Goal: Use online tool/utility

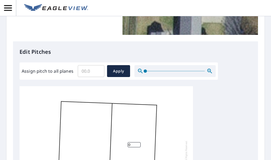
scroll to position [102, 0]
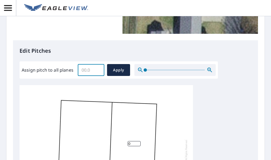
click at [92, 69] on input "Assign pitch to all planes" at bounding box center [91, 70] width 27 height 15
type input "4"
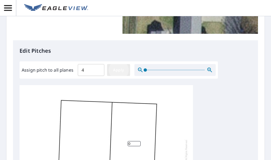
click at [118, 71] on span "Apply" at bounding box center [118, 70] width 14 height 7
type input "4"
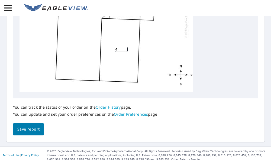
scroll to position [269, 0]
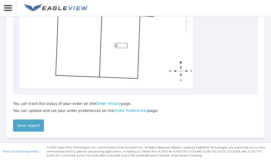
click at [31, 125] on span "Save report" at bounding box center [28, 125] width 22 height 7
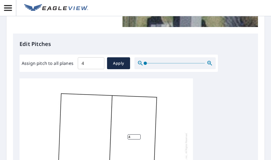
scroll to position [0, 0]
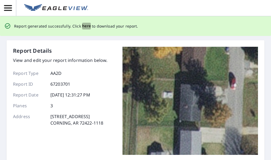
click at [83, 26] on span "here" at bounding box center [86, 26] width 9 height 7
